Goal: Task Accomplishment & Management: Manage account settings

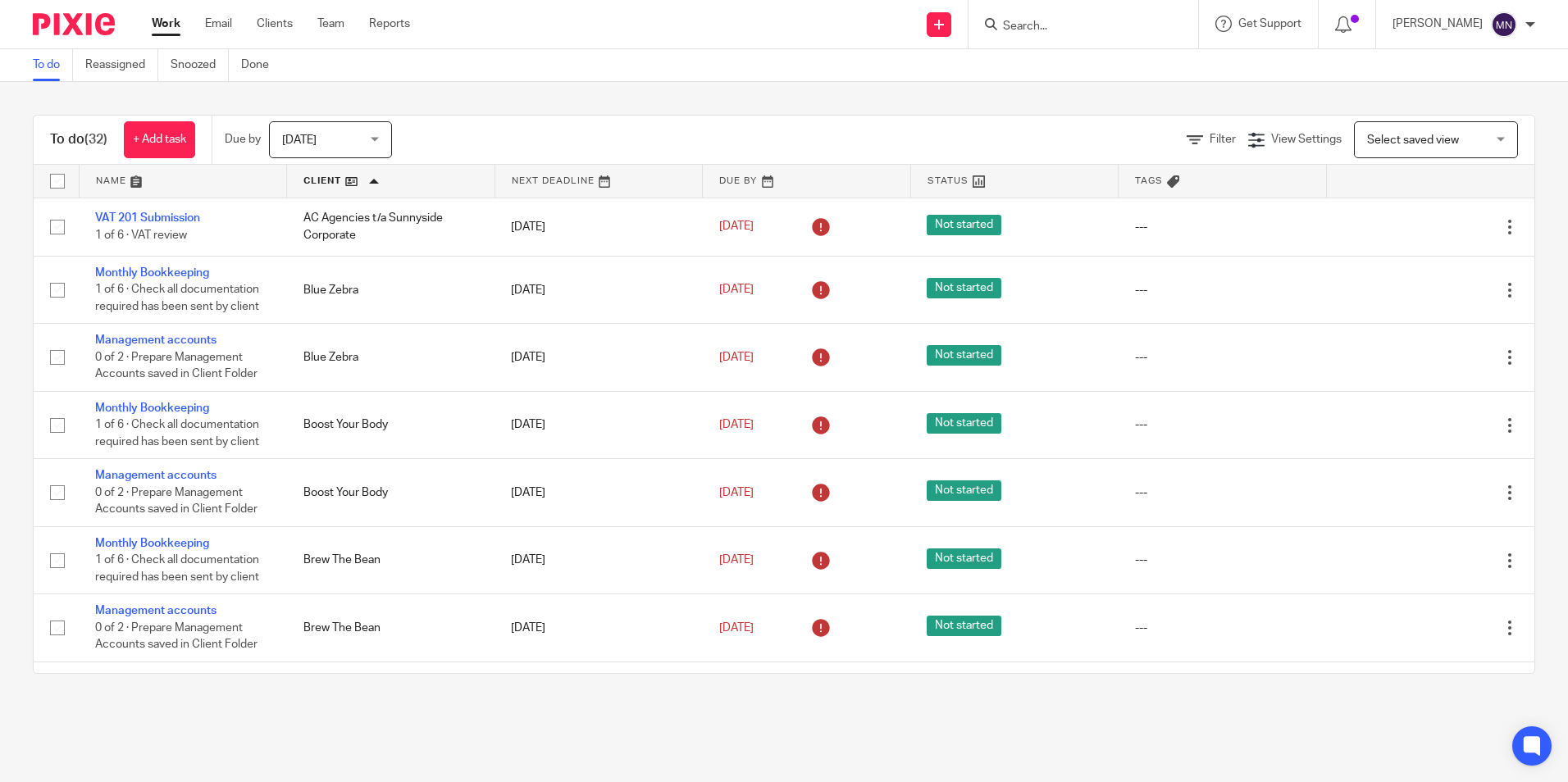
click at [1013, 22] on input "Search" at bounding box center [1075, 27] width 148 height 15
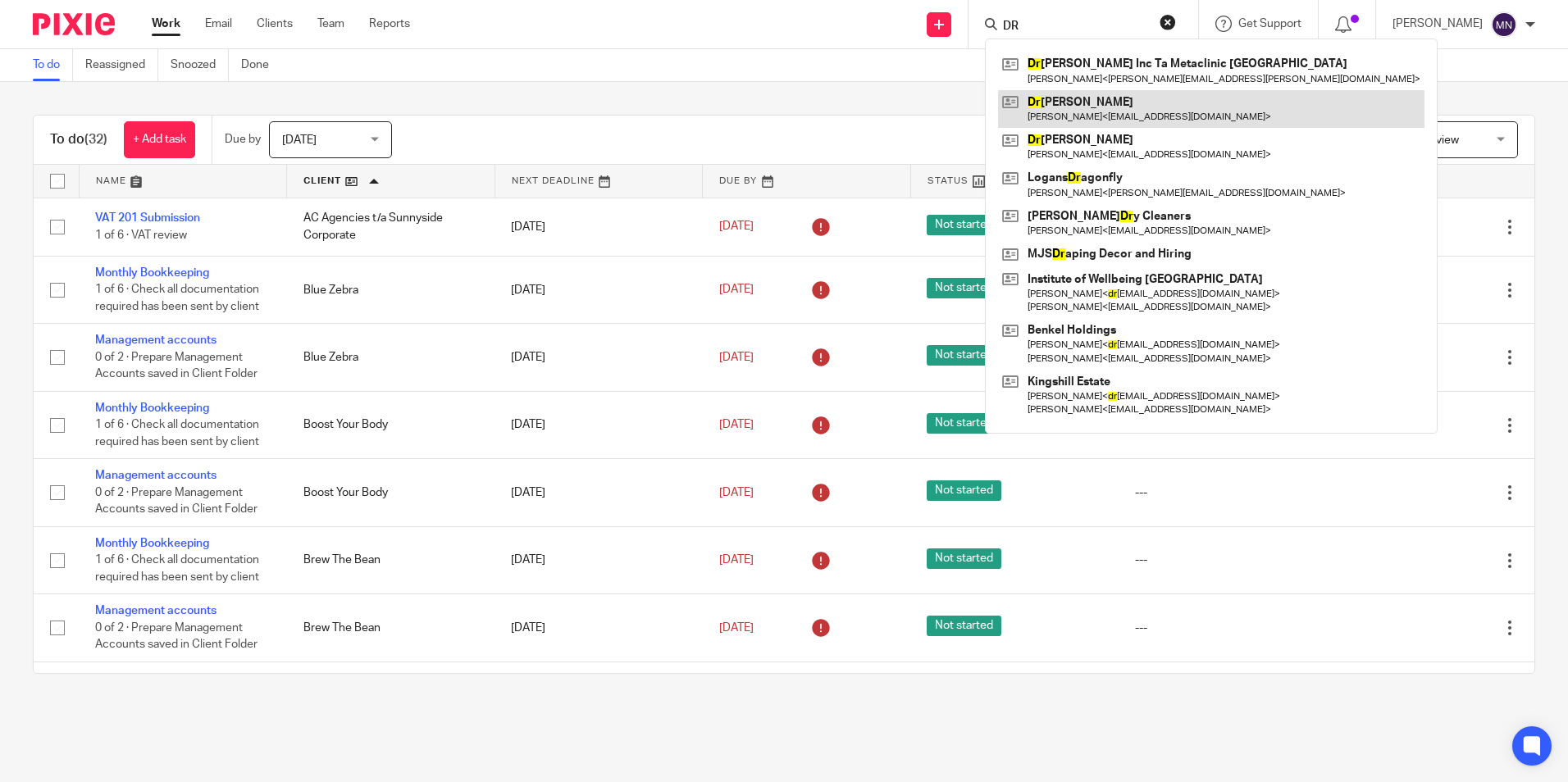
type input "DR"
click at [1070, 111] on link at bounding box center [1211, 109] width 427 height 37
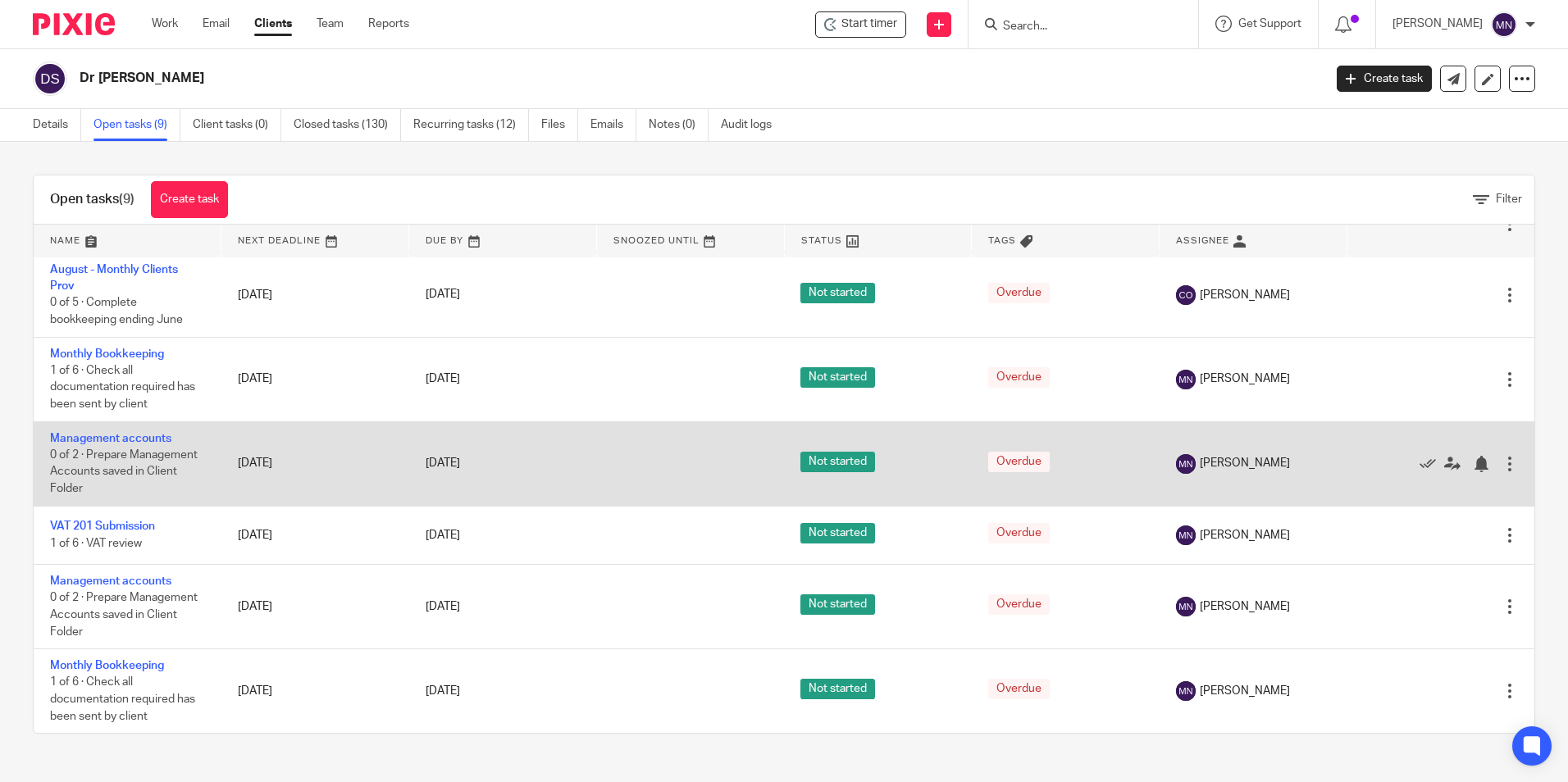
scroll to position [199, 0]
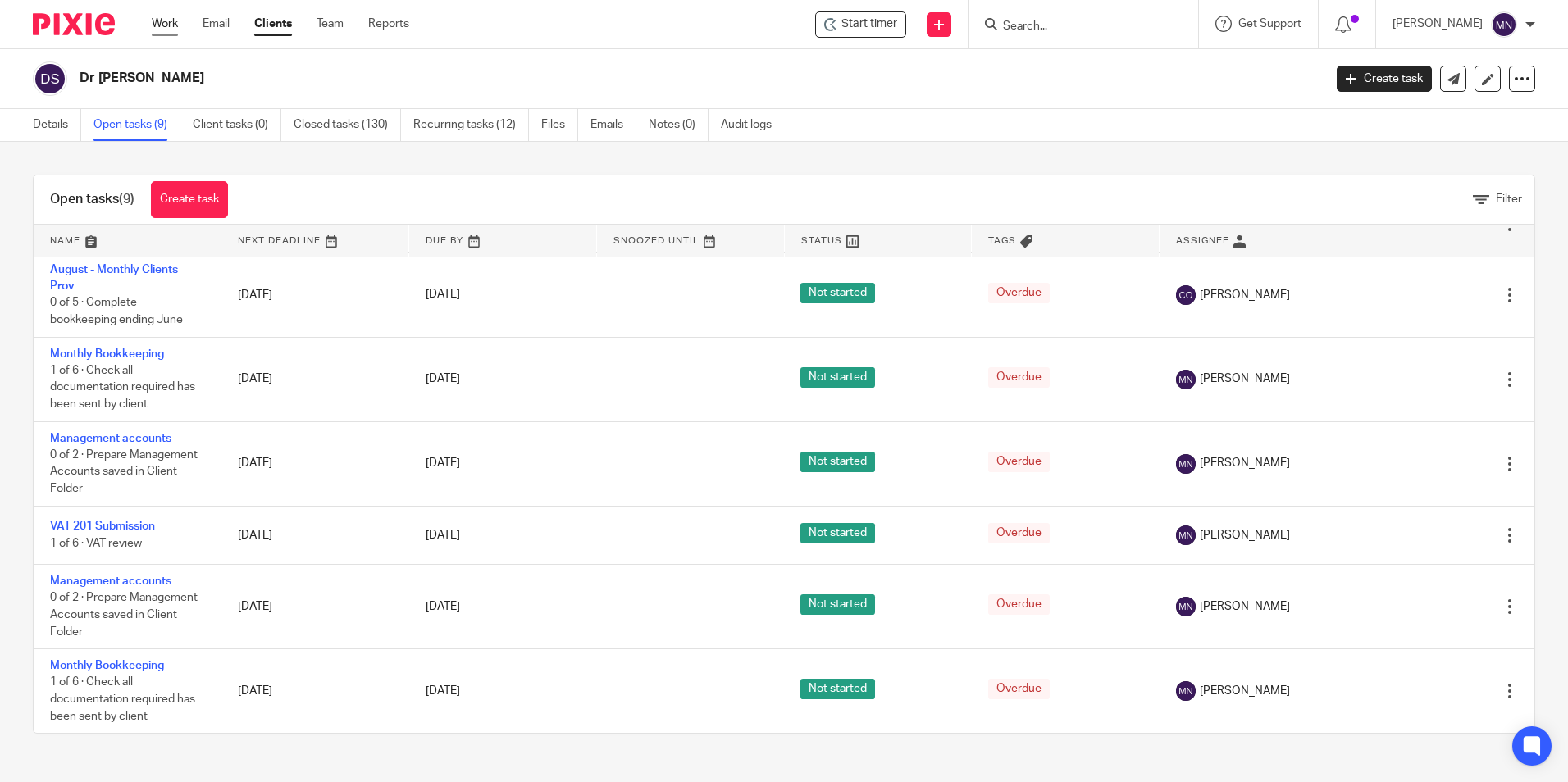
click at [160, 21] on link "Work" at bounding box center [165, 24] width 27 height 17
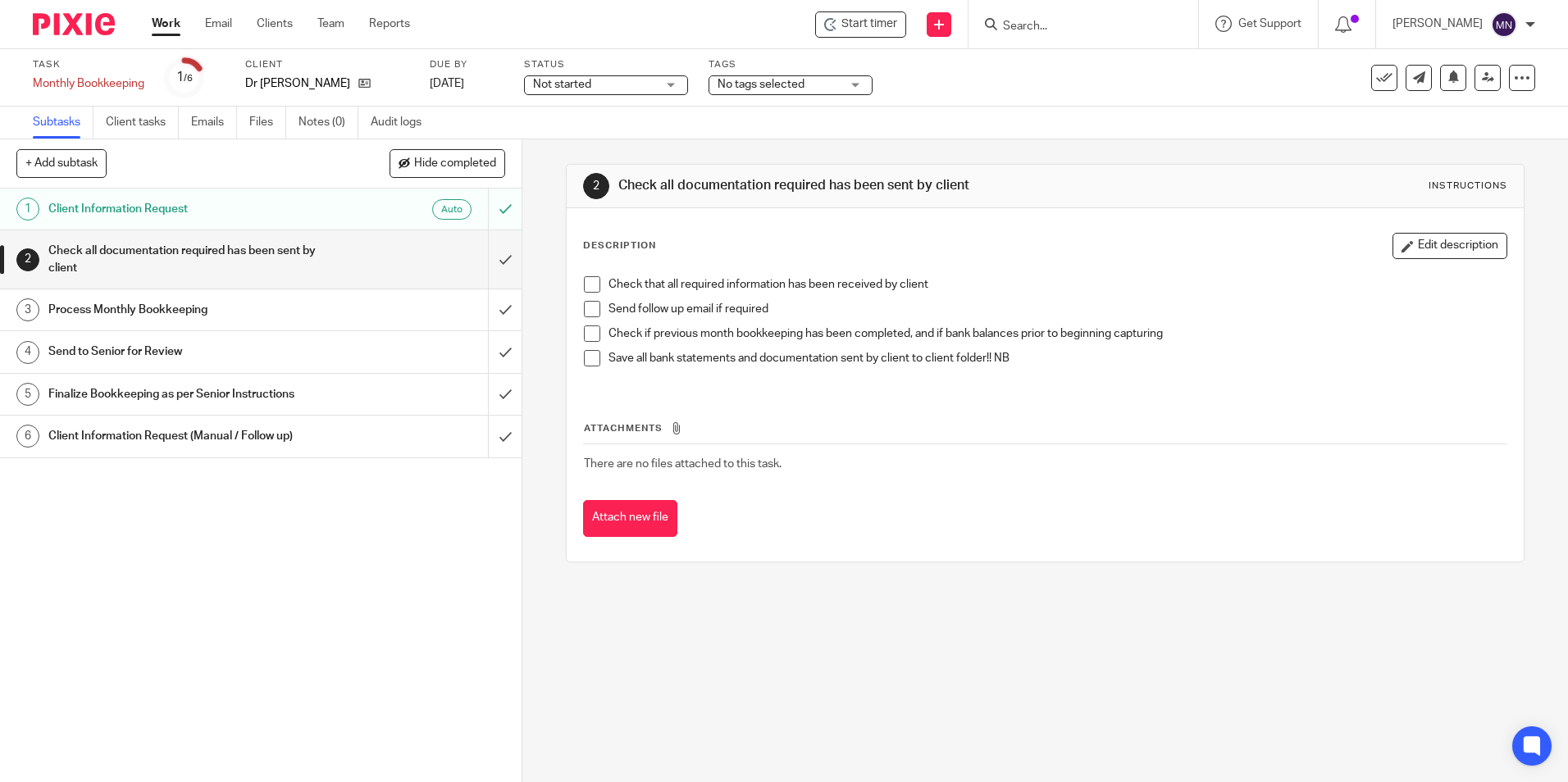
click at [589, 280] on span at bounding box center [592, 284] width 17 height 17
click at [587, 300] on li "Check that all required information has been received by client" at bounding box center [1044, 288] width 922 height 25
click at [584, 302] on span at bounding box center [592, 309] width 17 height 17
click at [584, 333] on span at bounding box center [592, 334] width 17 height 17
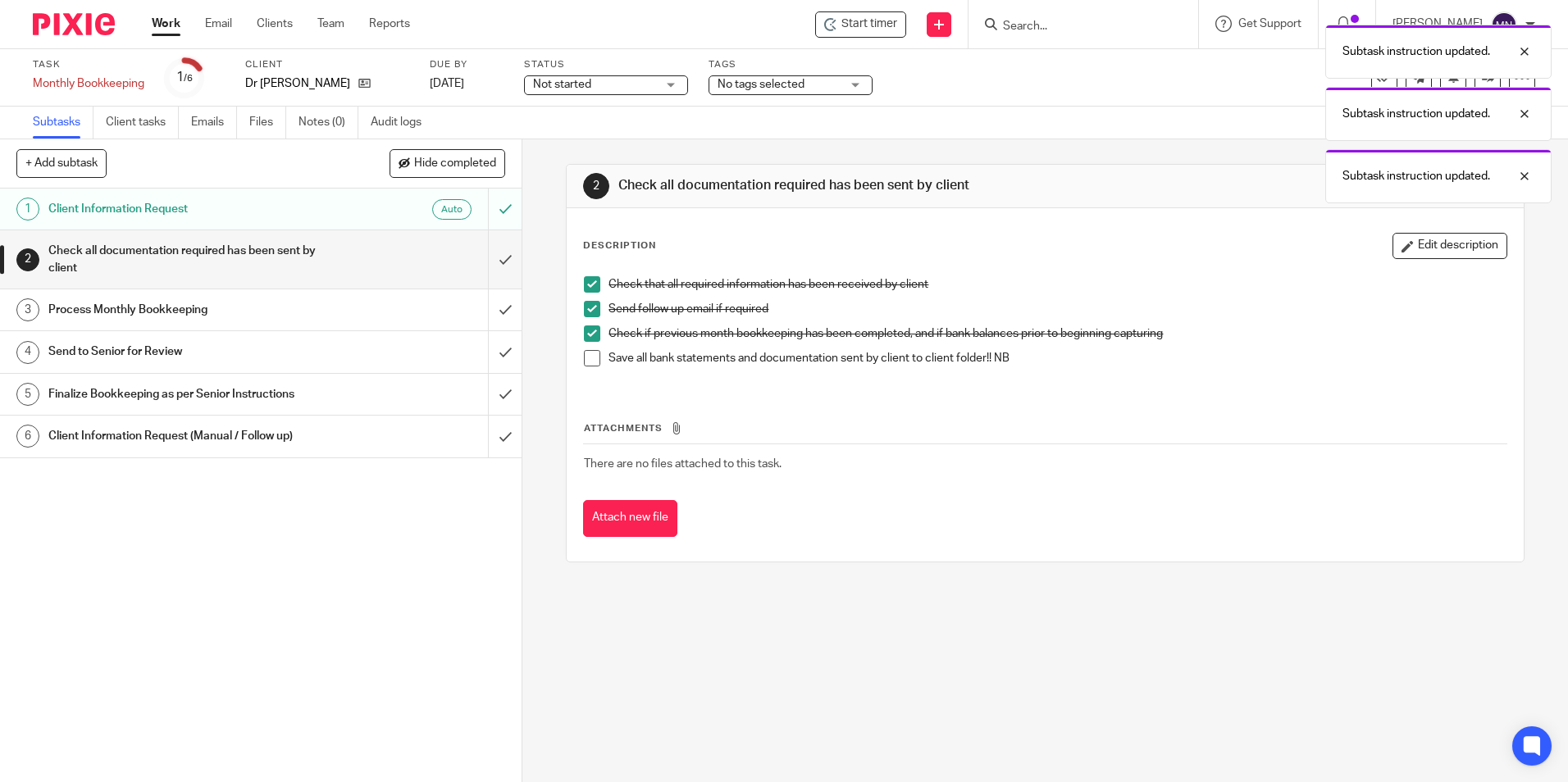
click at [588, 357] on span at bounding box center [592, 358] width 17 height 17
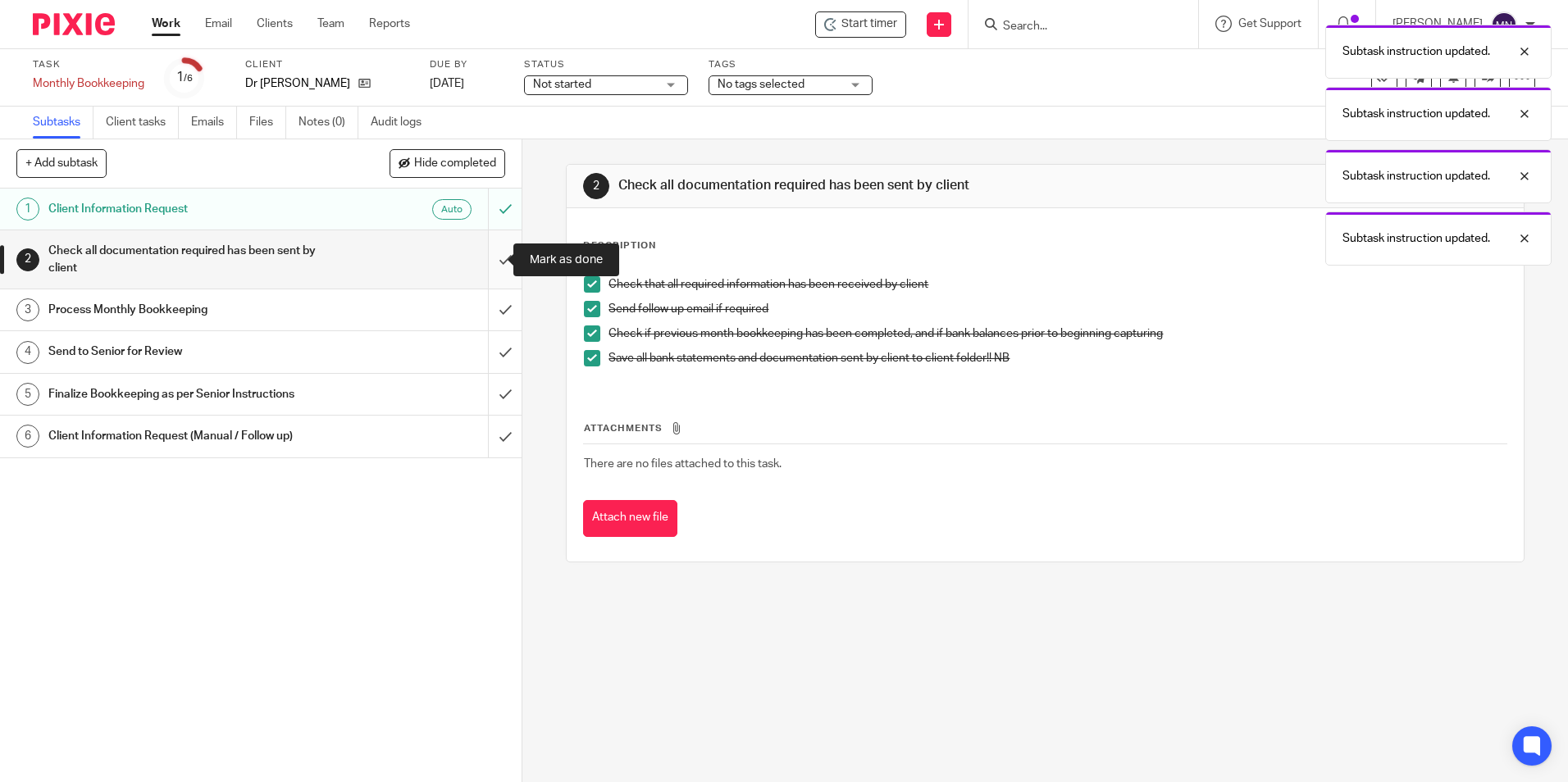
click at [486, 256] on input "submit" at bounding box center [260, 259] width 521 height 58
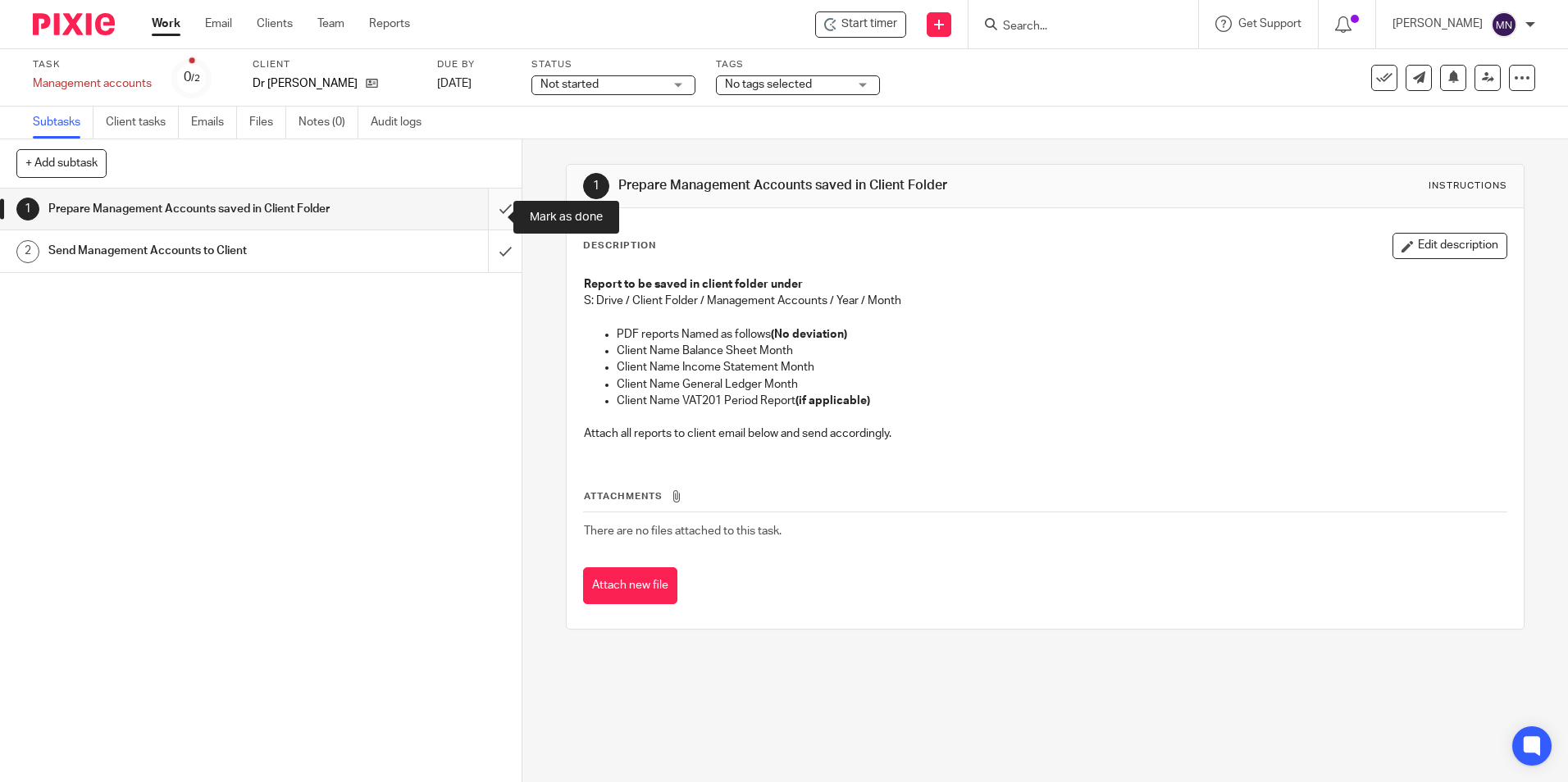
click at [499, 203] on input "submit" at bounding box center [260, 209] width 521 height 41
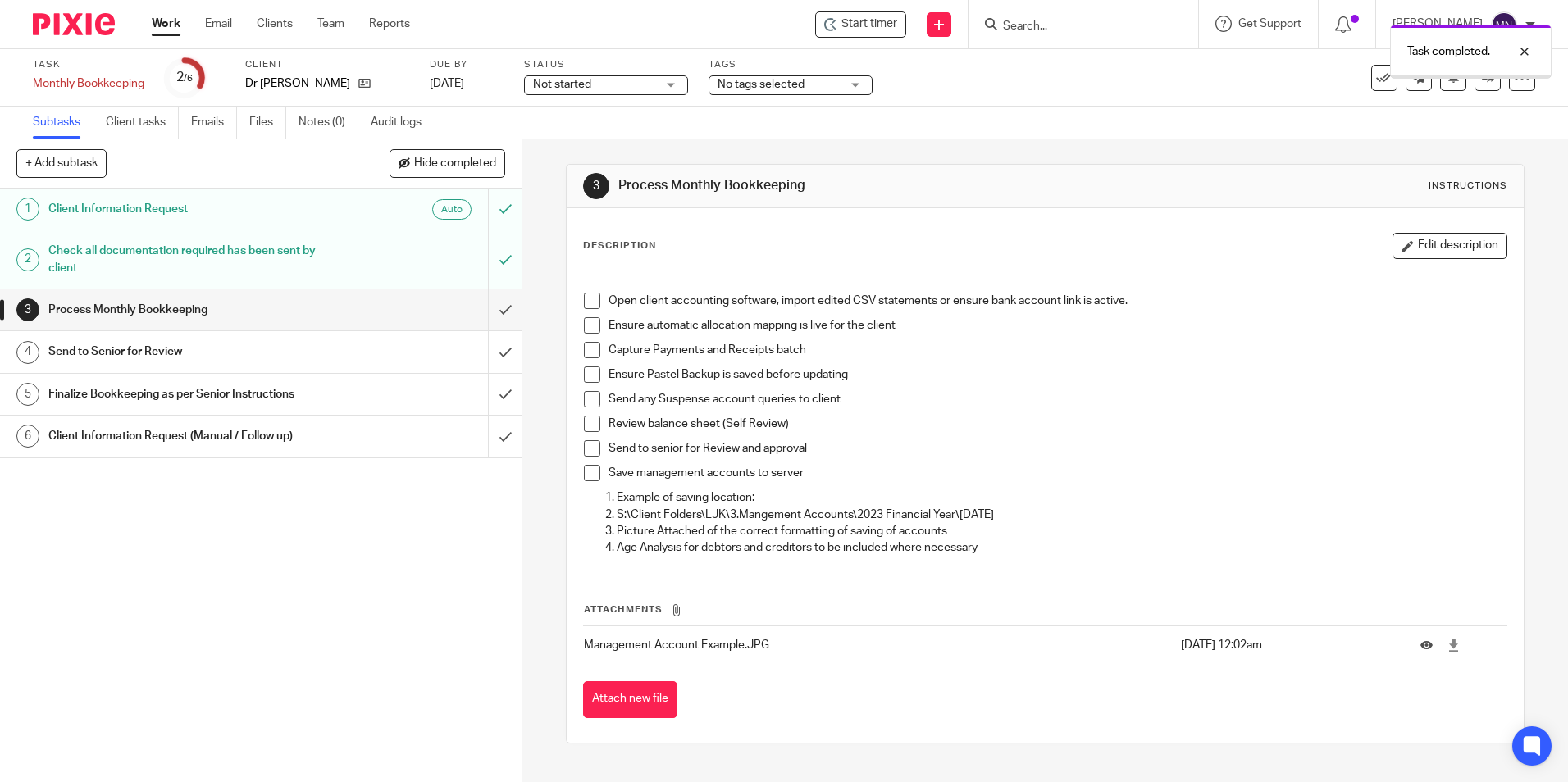
click at [567, 295] on div "Description Edit description Open client accounting software, import edited CSV…" at bounding box center [1045, 475] width 956 height 534
click at [588, 294] on span at bounding box center [592, 301] width 17 height 17
click at [592, 327] on span at bounding box center [592, 326] width 17 height 17
click at [590, 342] on span at bounding box center [592, 350] width 17 height 17
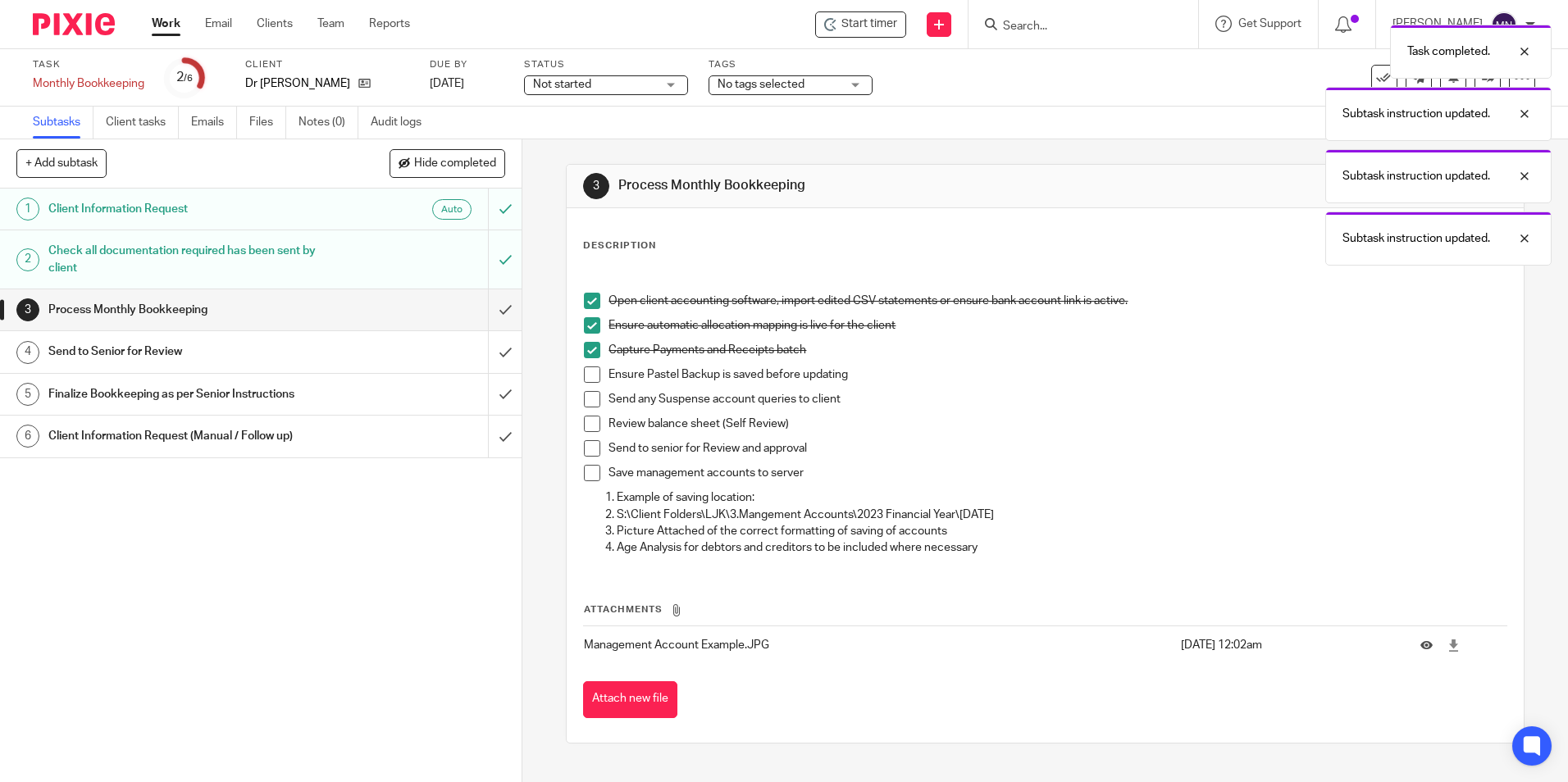
click at [589, 368] on span at bounding box center [592, 375] width 17 height 17
click at [587, 396] on span at bounding box center [592, 400] width 17 height 17
click at [584, 418] on span at bounding box center [592, 424] width 17 height 17
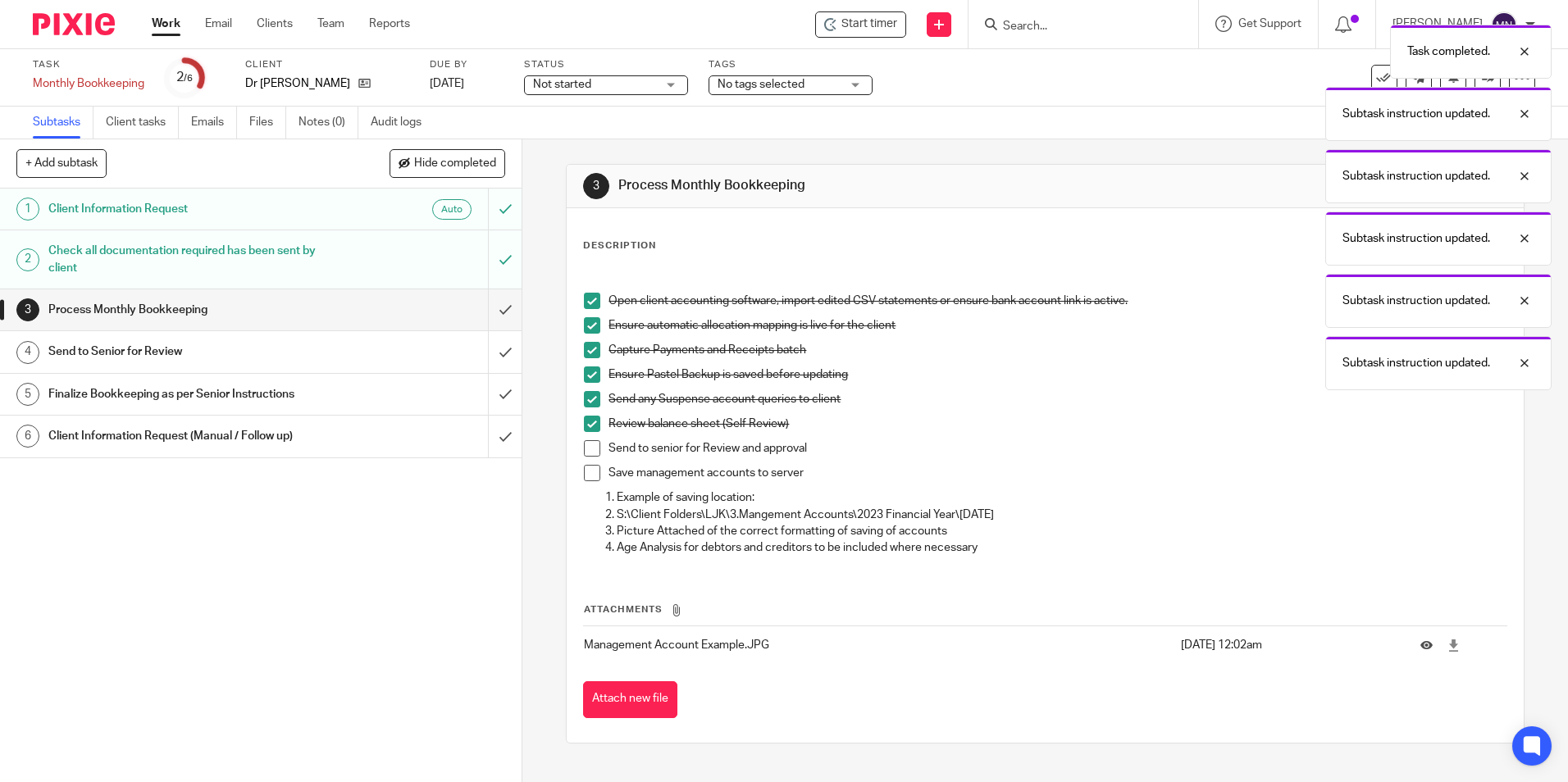
click at [586, 444] on span at bounding box center [592, 449] width 17 height 17
click at [587, 475] on span at bounding box center [592, 473] width 17 height 17
click at [498, 303] on input "submit" at bounding box center [260, 309] width 521 height 41
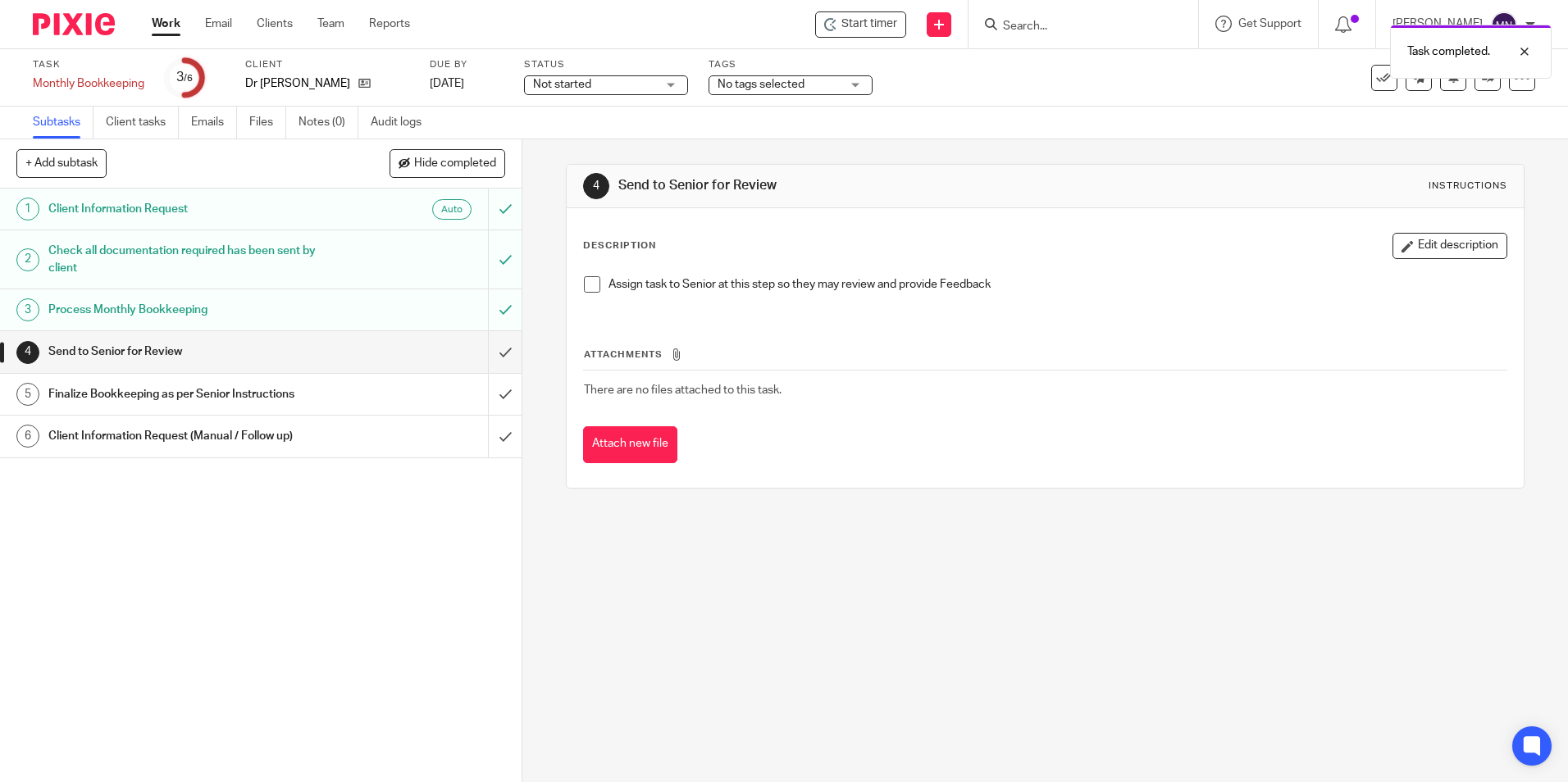
click at [584, 278] on span at bounding box center [592, 284] width 17 height 17
click at [499, 345] on input "submit" at bounding box center [260, 352] width 521 height 41
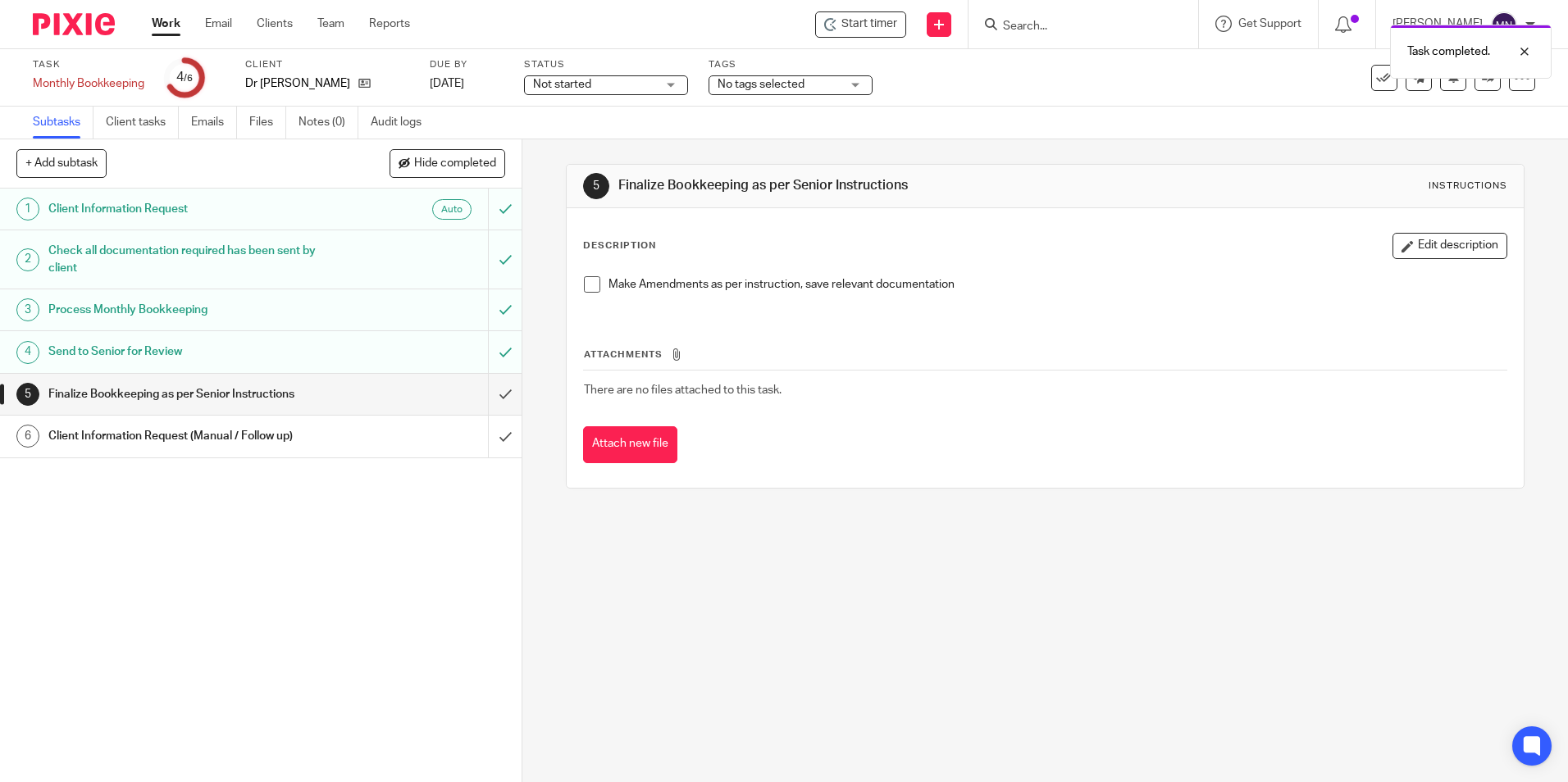
click at [584, 273] on div "Make Amendments as per instruction, save relevant documentation" at bounding box center [1045, 291] width 939 height 45
click at [586, 278] on span at bounding box center [592, 284] width 17 height 17
click at [496, 395] on input "submit" at bounding box center [260, 394] width 521 height 41
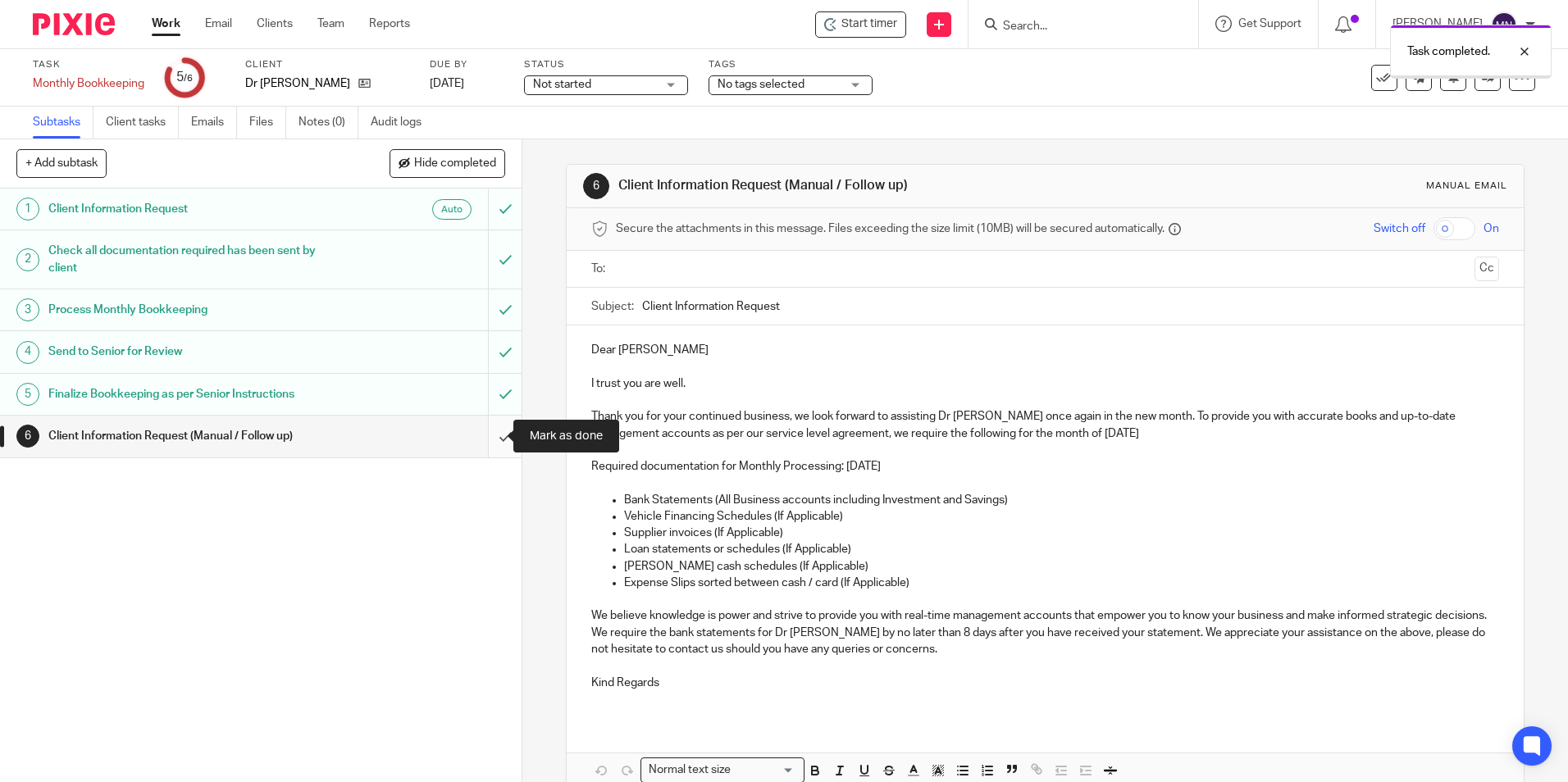
click at [486, 436] on input "submit" at bounding box center [260, 435] width 521 height 41
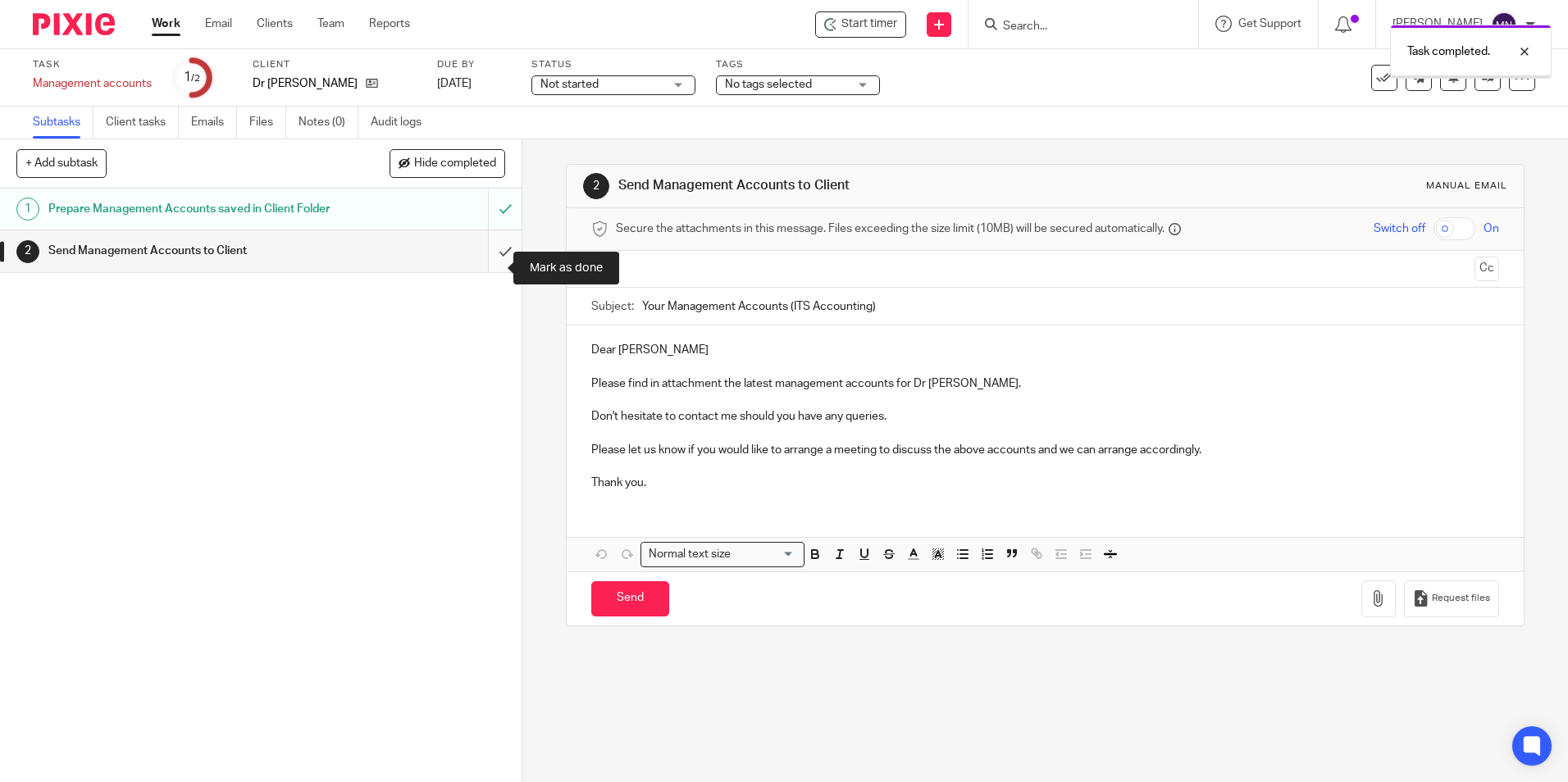
click at [486, 269] on input "submit" at bounding box center [260, 250] width 521 height 41
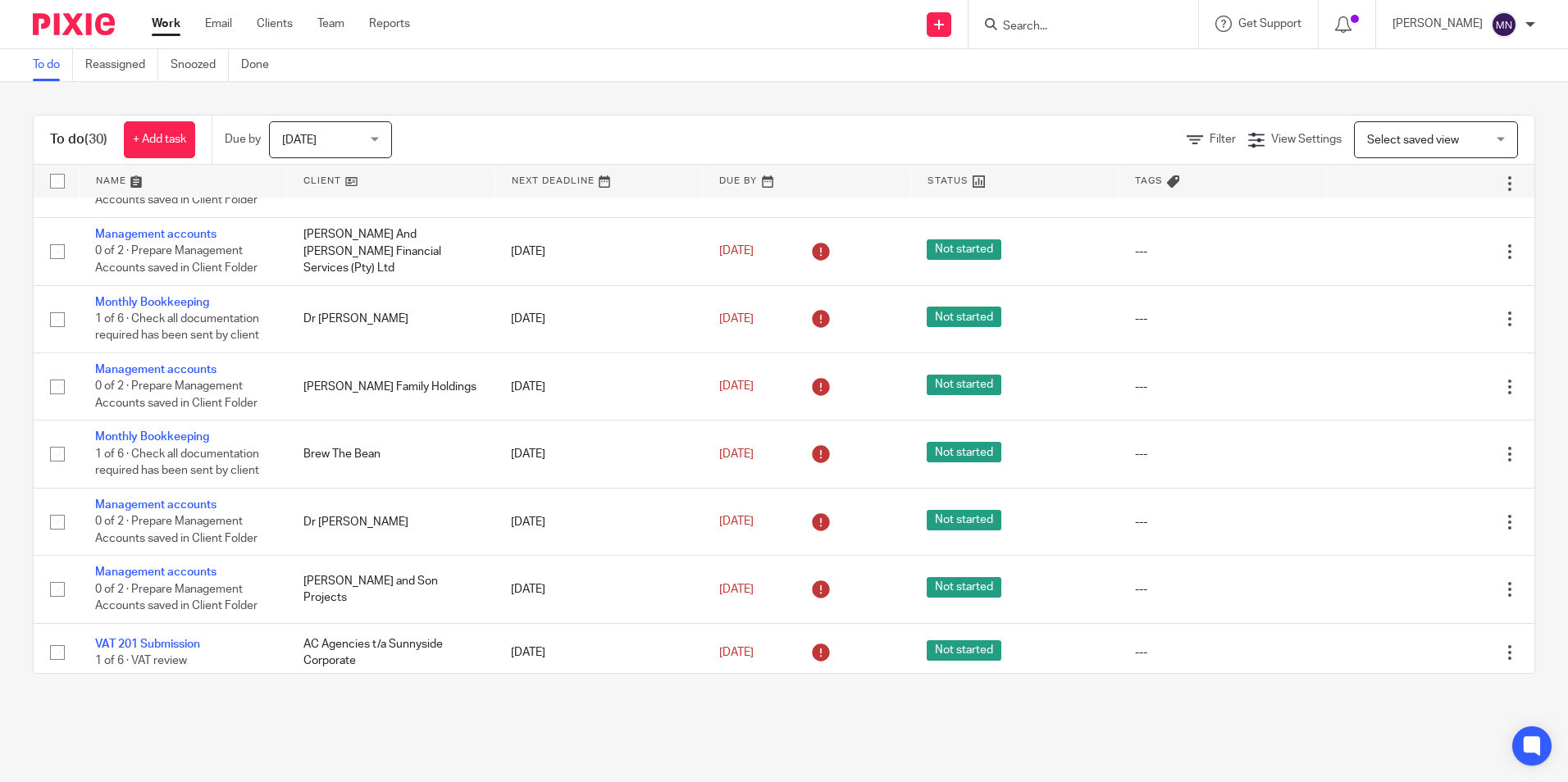
scroll to position [1498, 0]
